Goal: Task Accomplishment & Management: Manage account settings

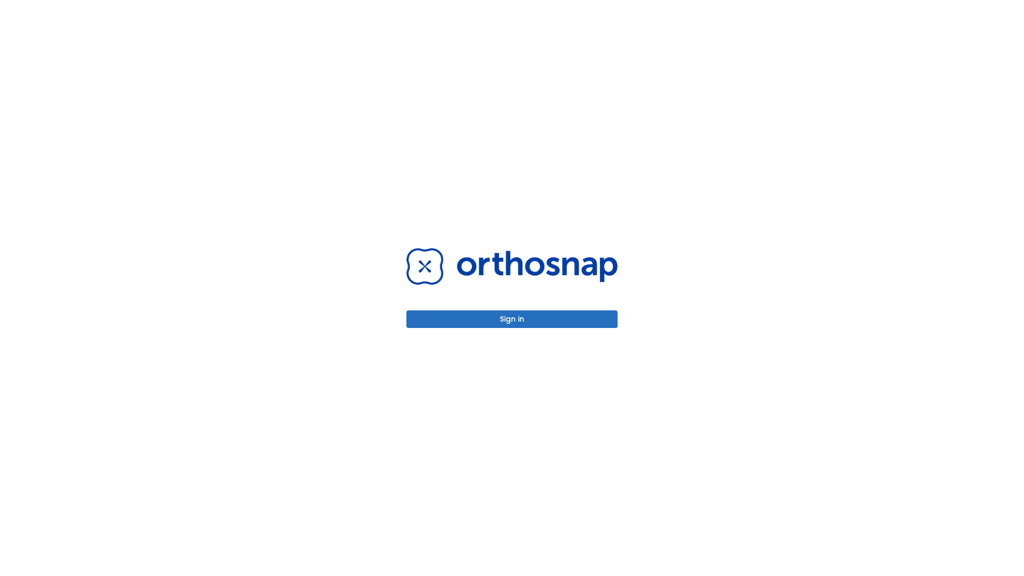
click at [512, 319] on button "Sign in" at bounding box center [511, 319] width 211 height 18
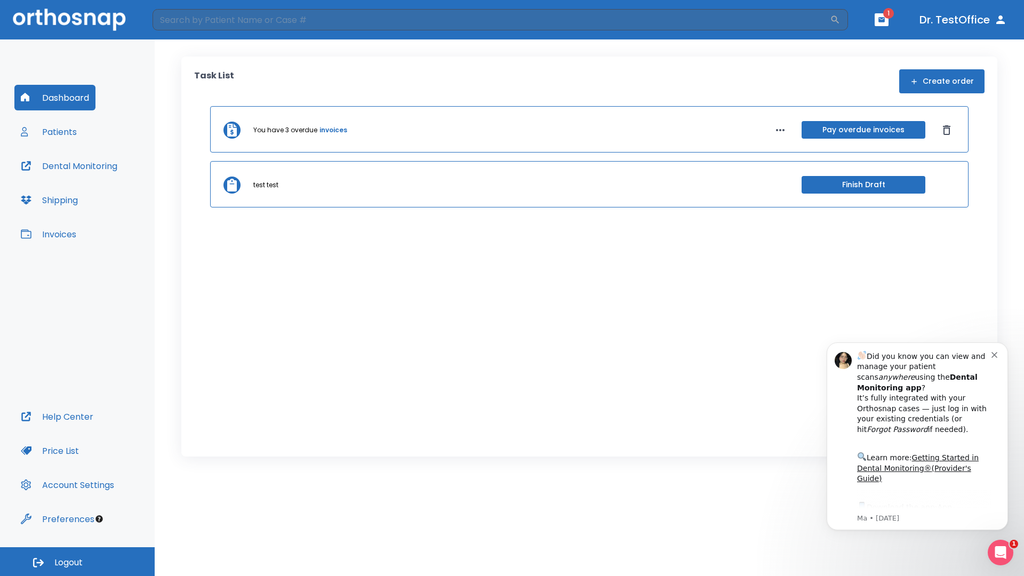
click at [77, 562] on span "Logout" at bounding box center [68, 563] width 28 height 12
